Goal: Understand process/instructions: Learn how to perform a task or action

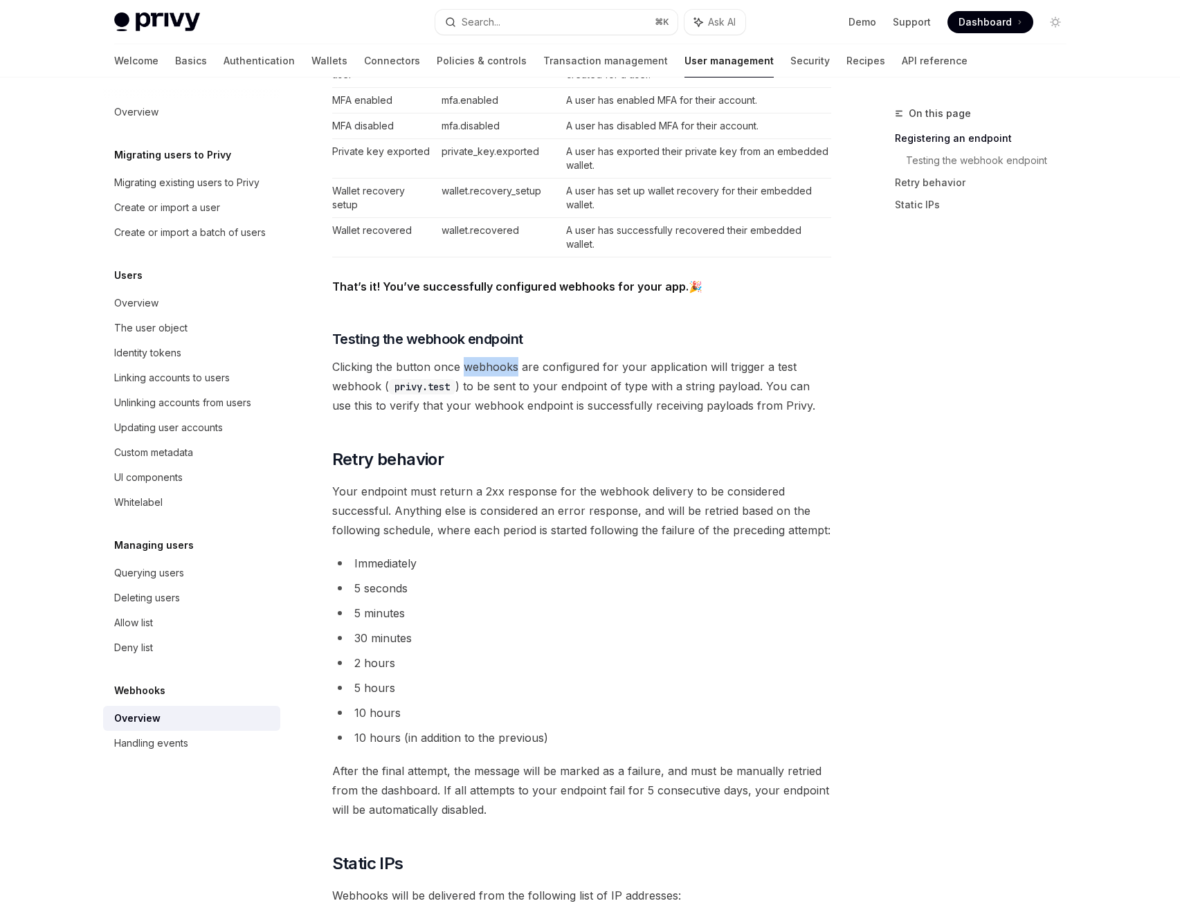
scroll to position [1466, 0]
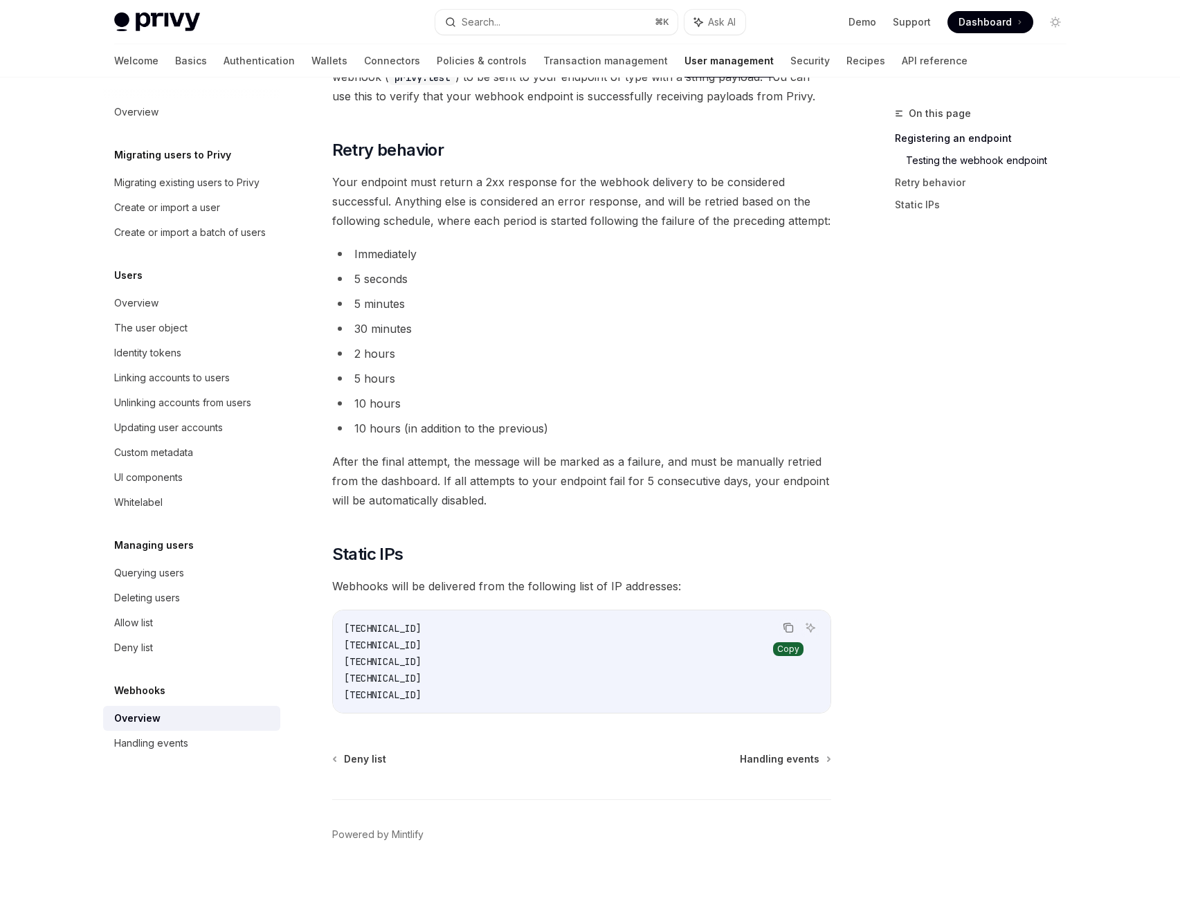
click at [788, 630] on icon "Copy the contents from the code block" at bounding box center [787, 627] width 11 height 11
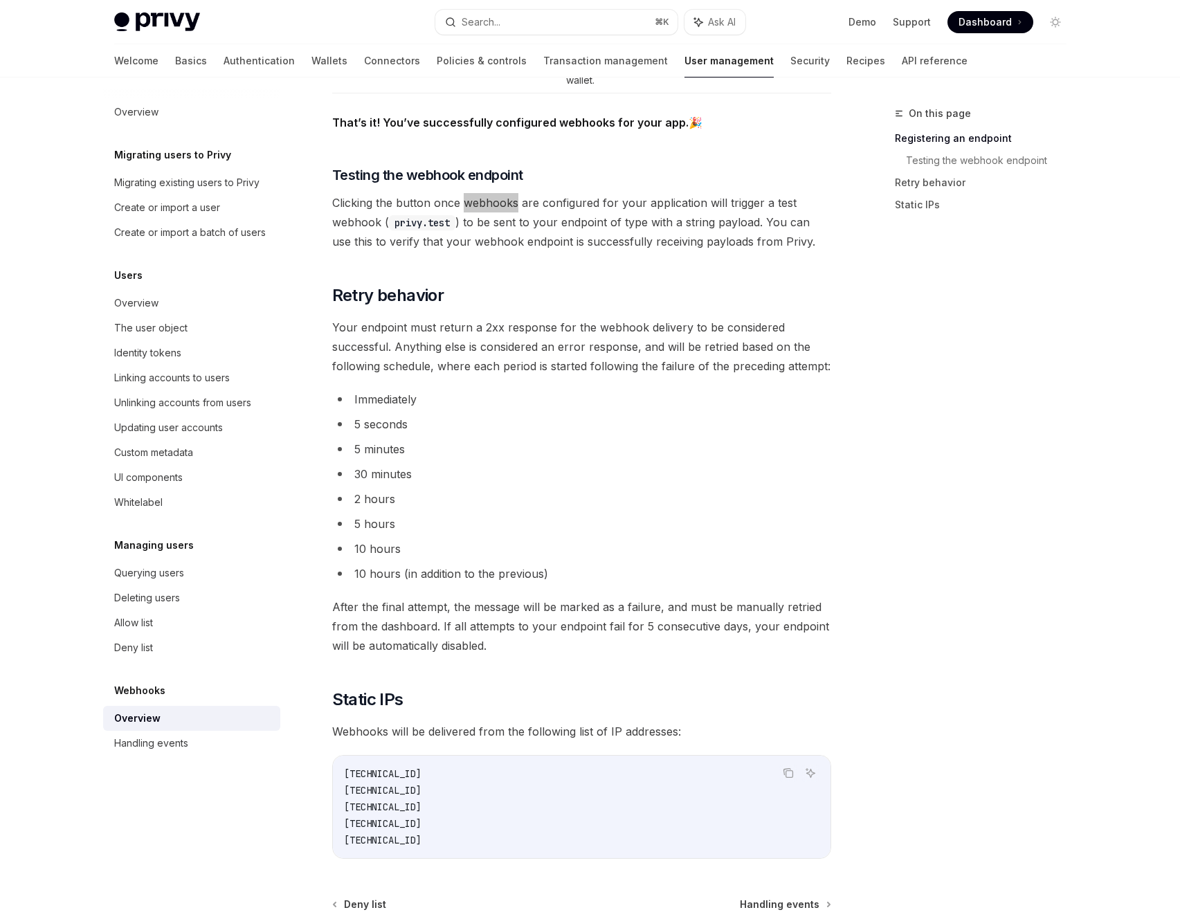
scroll to position [1328, 0]
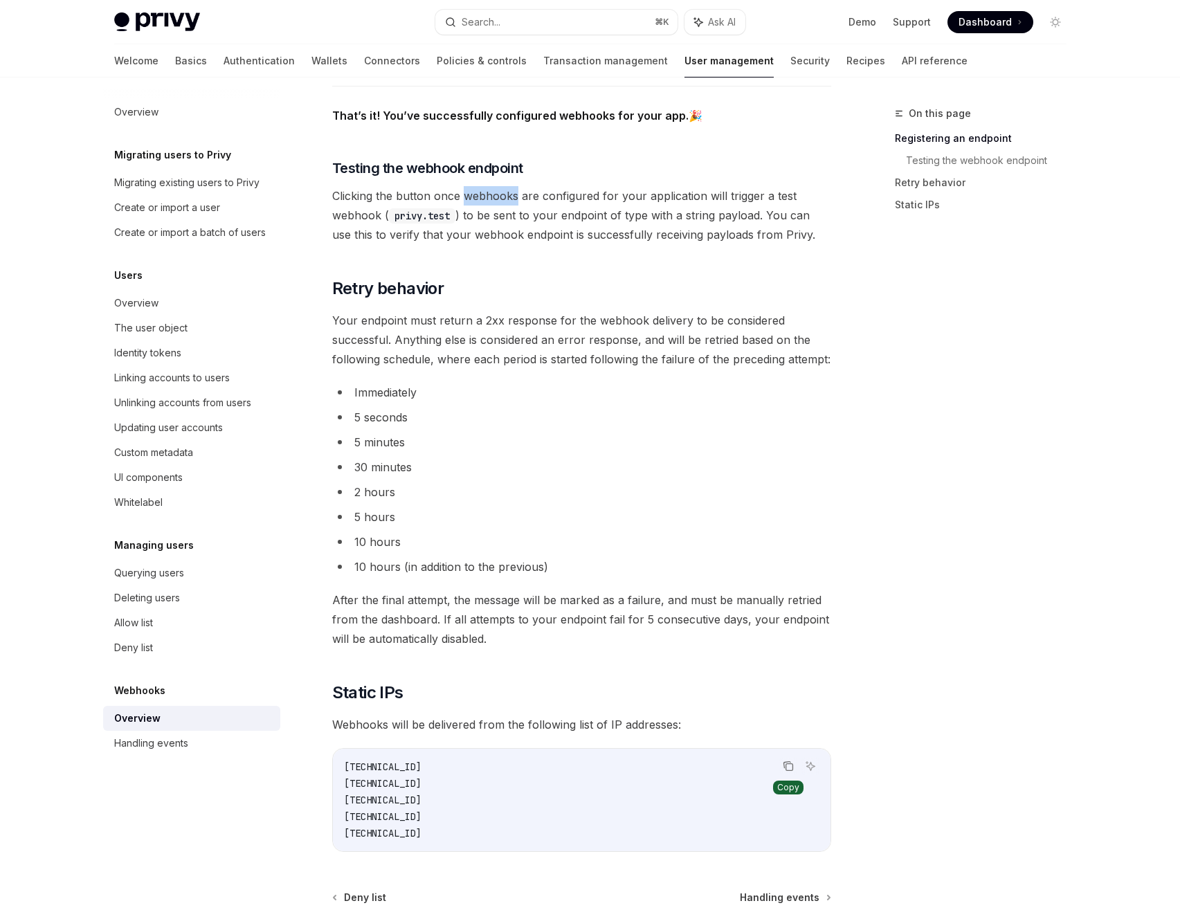
click at [785, 766] on icon "Copy the contents from the code block" at bounding box center [787, 765] width 11 height 11
click at [311, 64] on link "Wallets" at bounding box center [329, 60] width 36 height 33
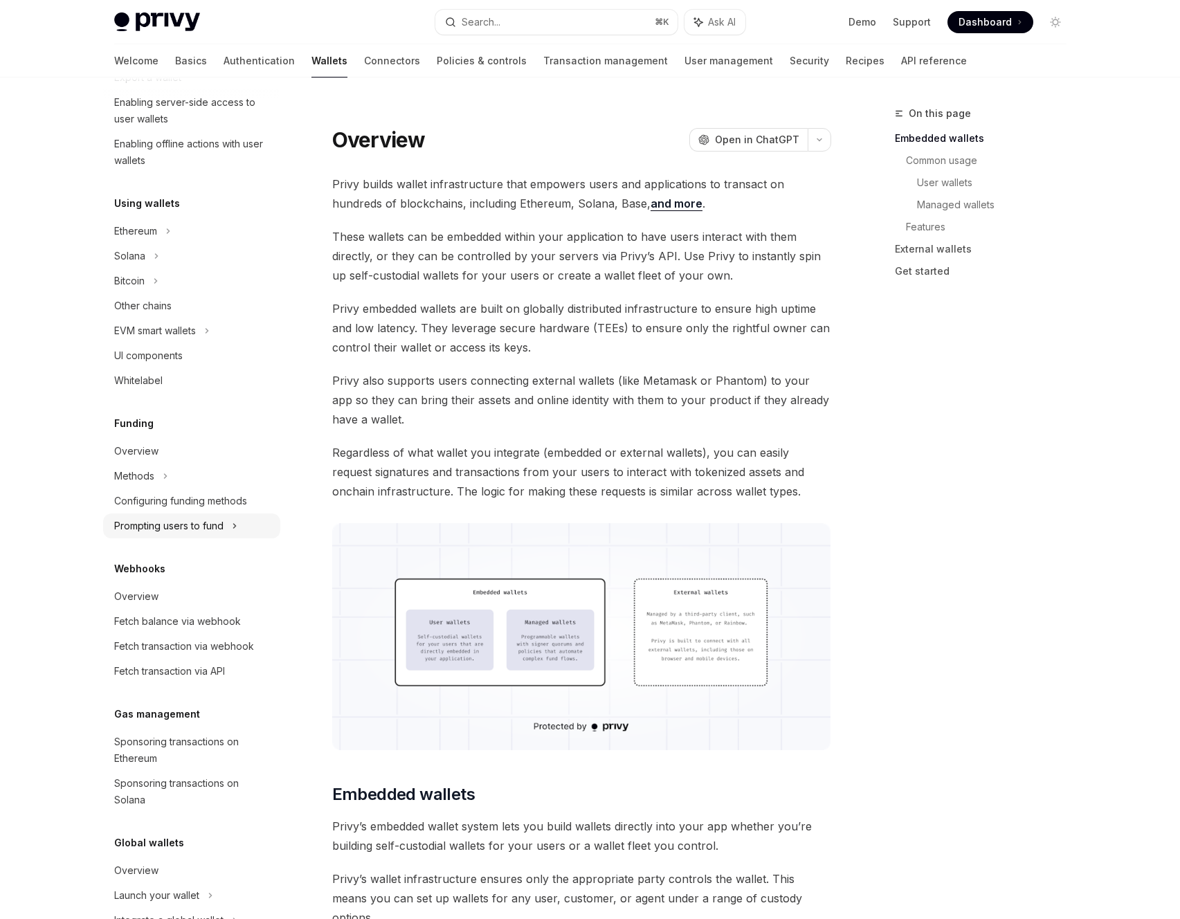
scroll to position [278, 0]
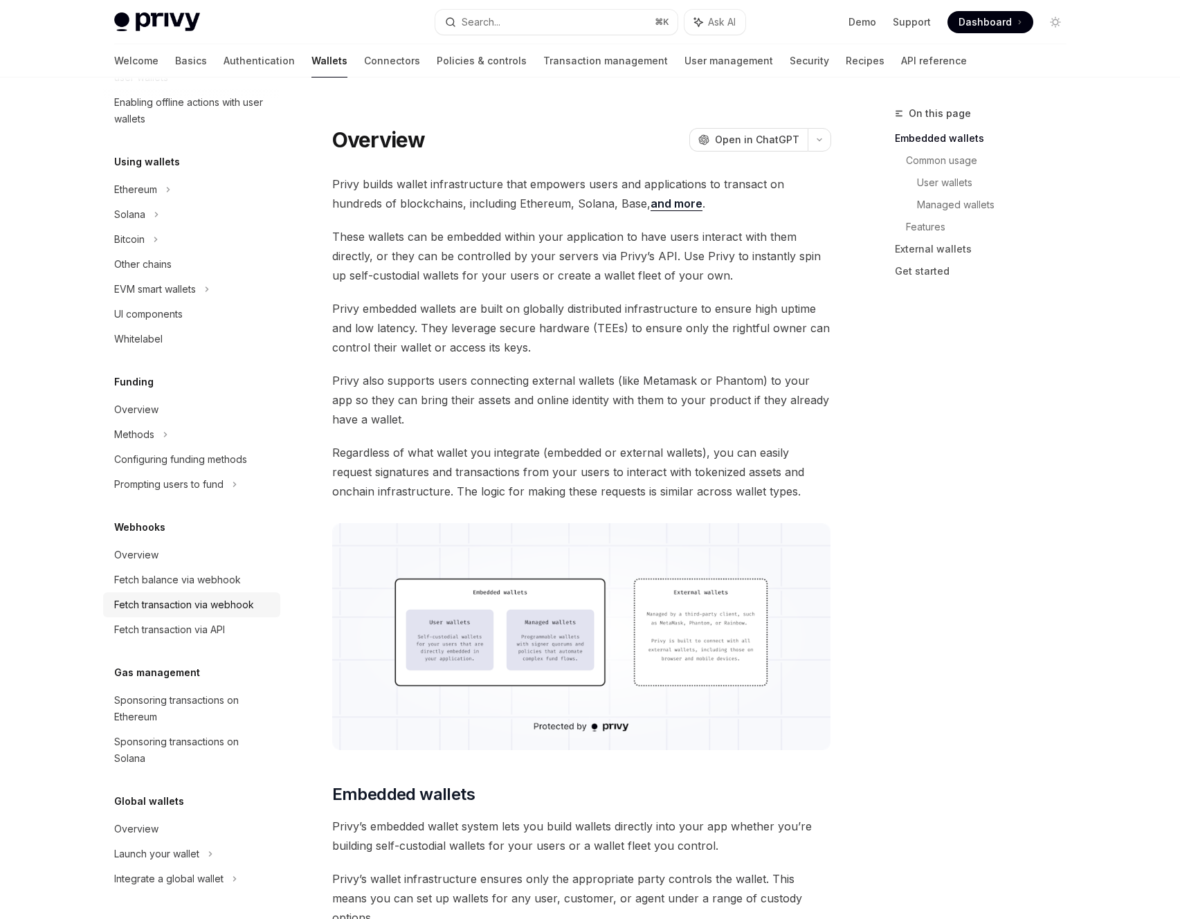
click at [202, 601] on div "Fetch transaction via webhook" at bounding box center [184, 604] width 140 height 17
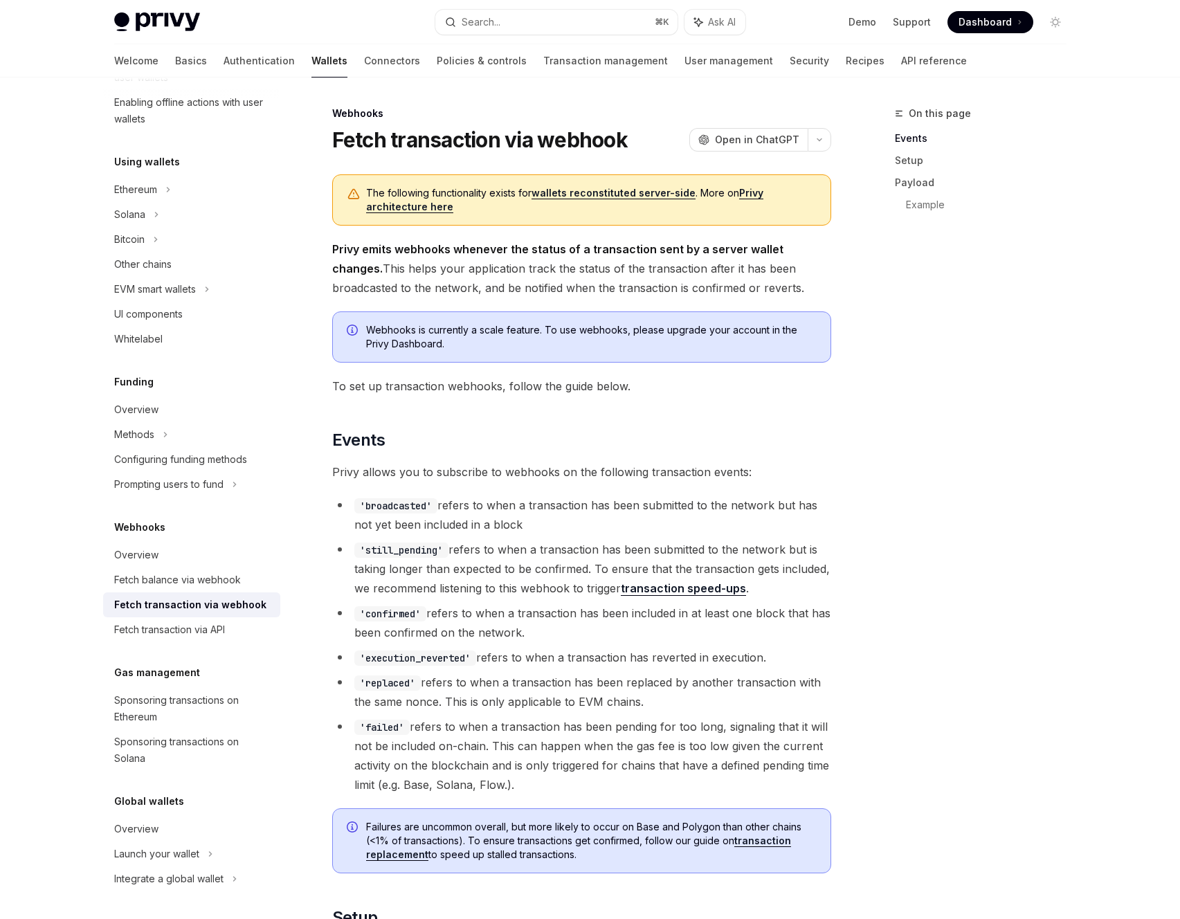
type textarea "*"
